Goal: Transaction & Acquisition: Download file/media

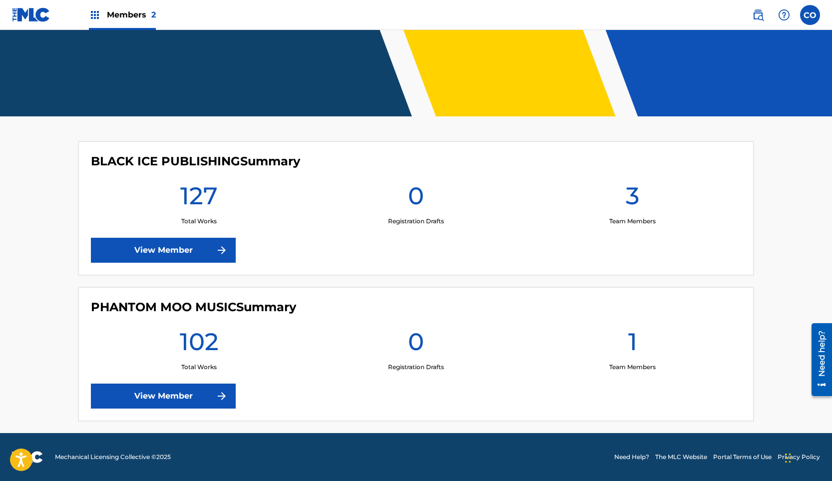
click at [152, 254] on link "View Member" at bounding box center [163, 250] width 145 height 25
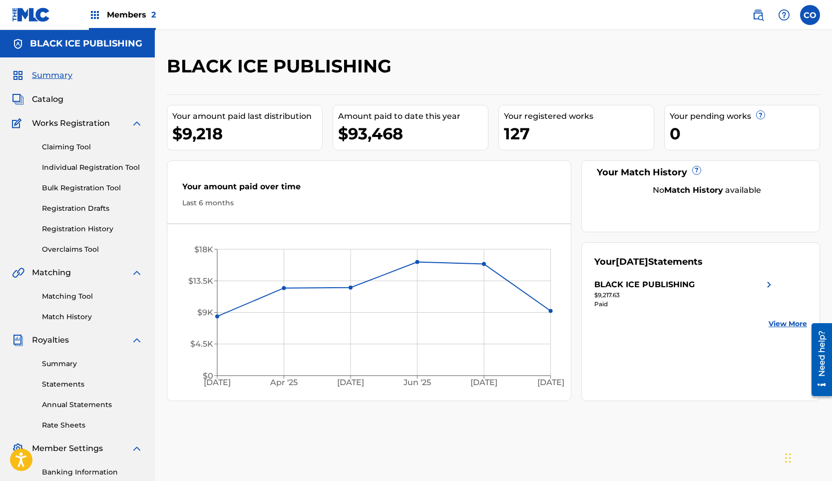
click at [69, 384] on link "Statements" at bounding box center [92, 384] width 101 height 10
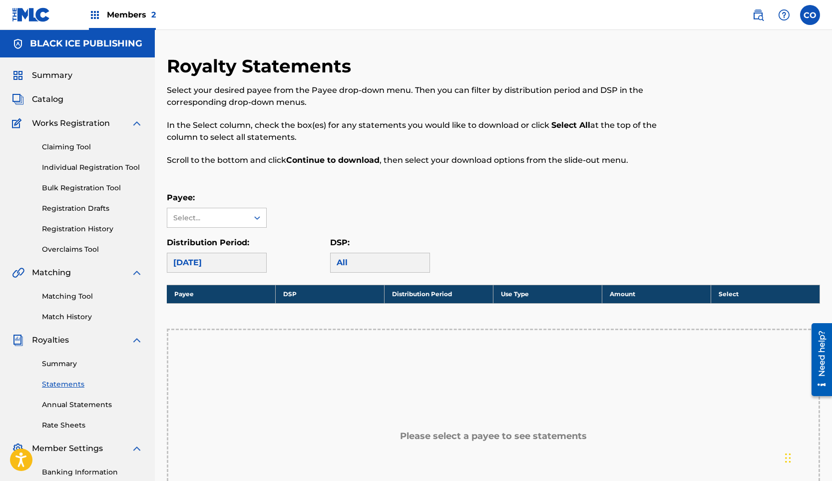
scroll to position [98, 0]
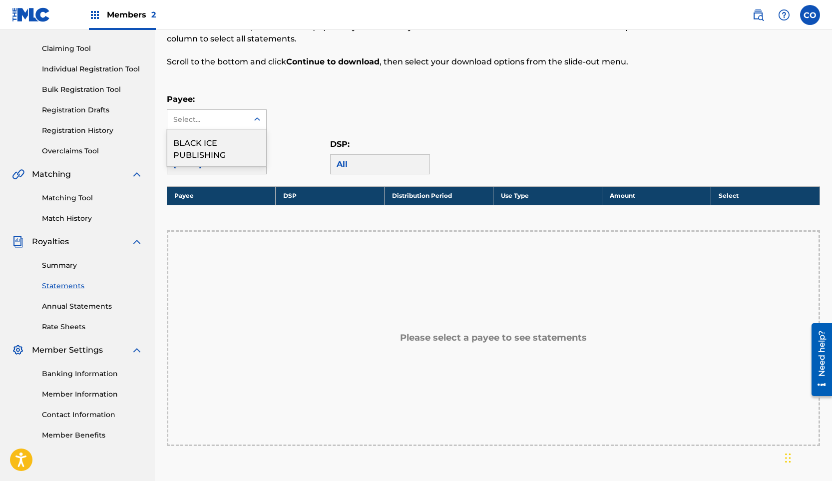
click at [260, 115] on icon at bounding box center [257, 119] width 10 height 10
click at [223, 141] on div "BLACK ICE PUBLISHING" at bounding box center [216, 147] width 99 height 37
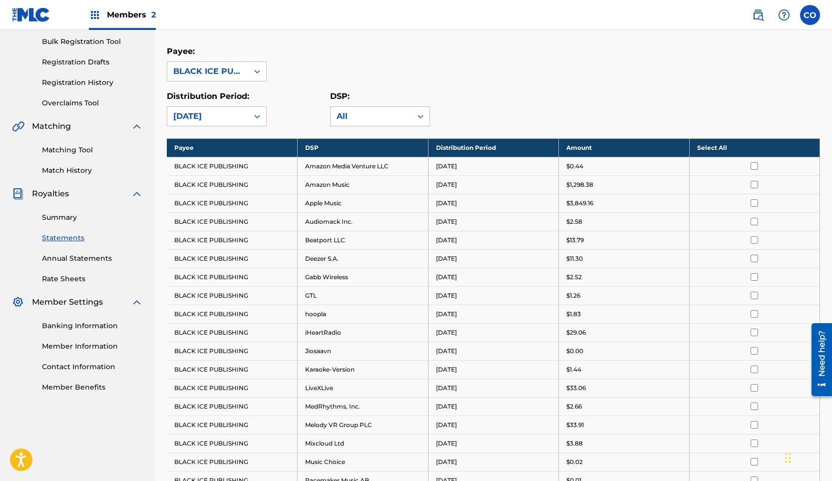
scroll to position [154, 0]
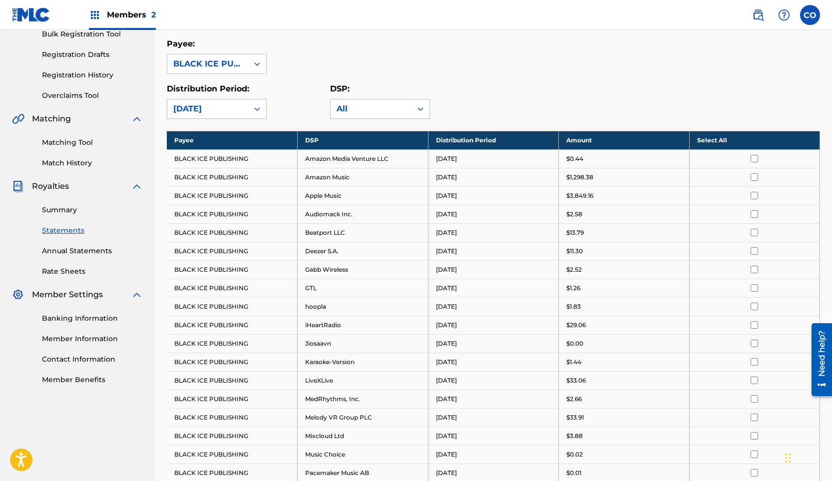
click at [701, 141] on th "Select All" at bounding box center [754, 140] width 131 height 18
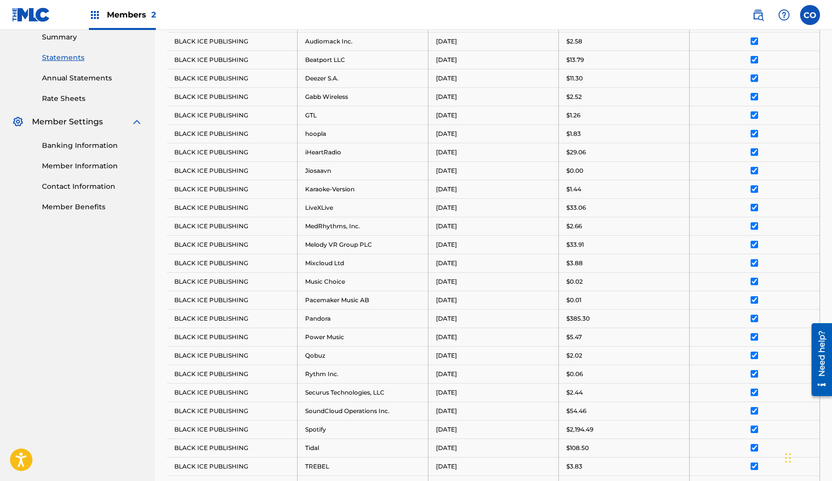
scroll to position [536, 0]
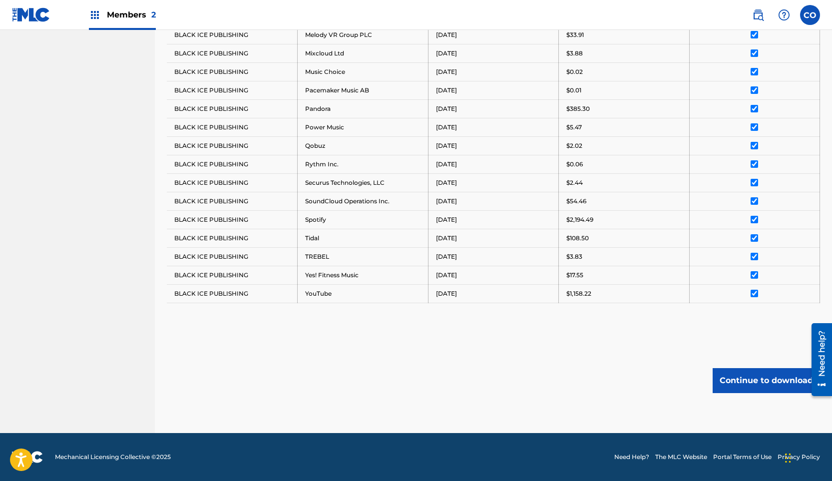
click at [732, 374] on button "Continue to download" at bounding box center [766, 380] width 107 height 25
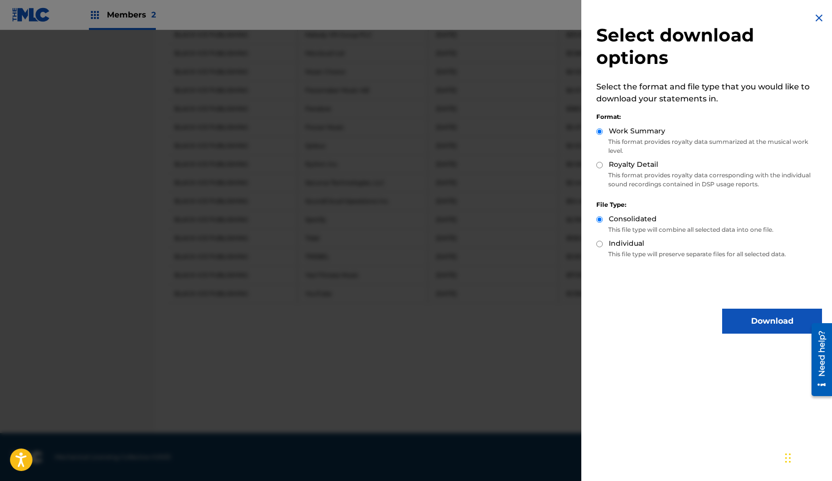
click at [746, 321] on button "Download" at bounding box center [772, 321] width 100 height 25
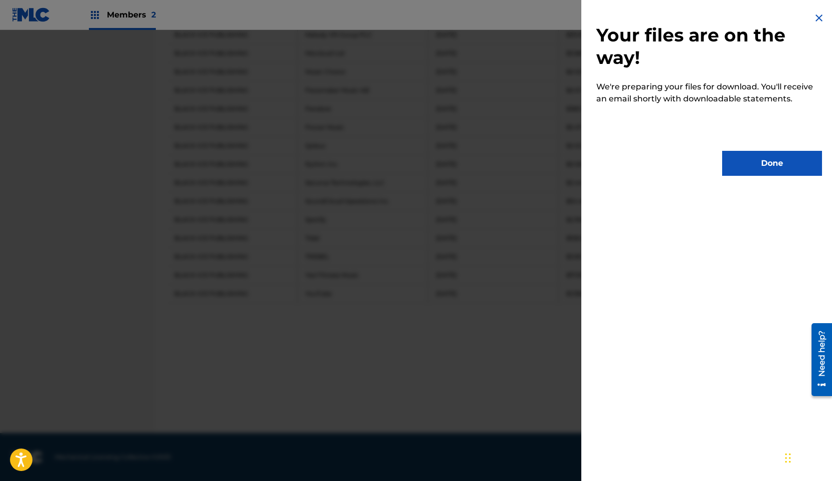
click at [766, 161] on button "Done" at bounding box center [772, 163] width 100 height 25
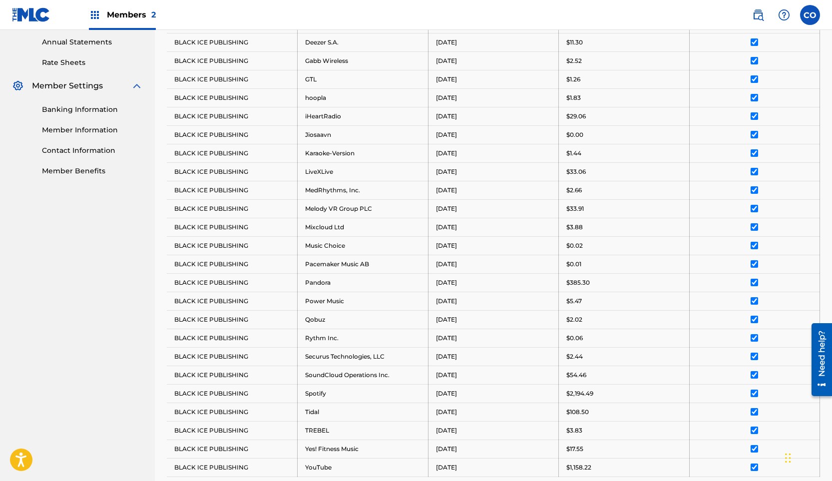
scroll to position [0, 0]
